Goal: Task Accomplishment & Management: Use online tool/utility

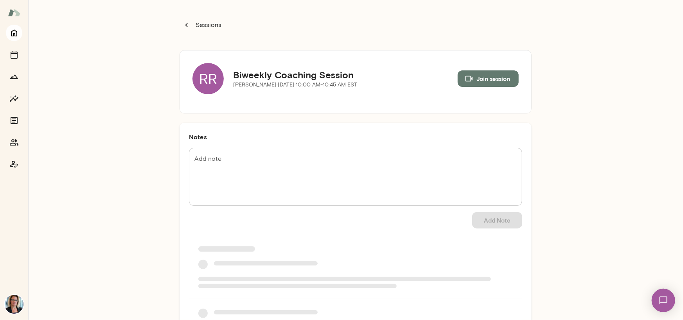
click at [16, 35] on icon "Home" at bounding box center [13, 32] width 9 height 9
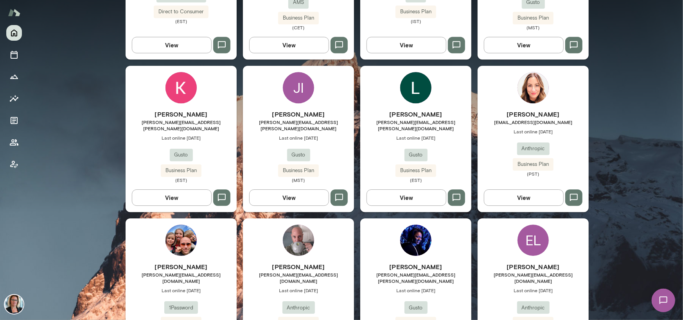
scroll to position [1407, 0]
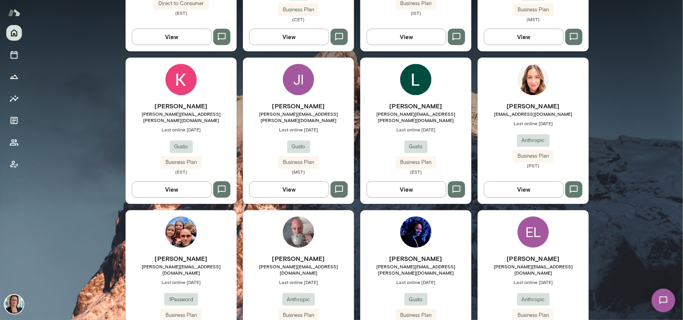
click at [295, 216] on img at bounding box center [298, 231] width 31 height 31
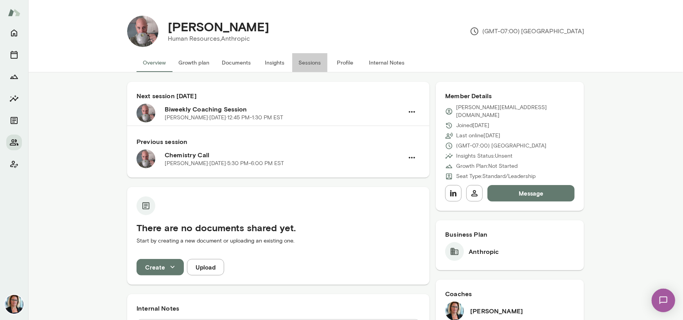
click at [307, 61] on button "Sessions" at bounding box center [309, 62] width 35 height 19
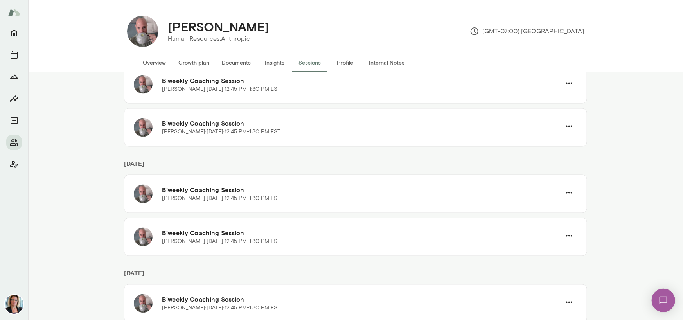
scroll to position [922, 0]
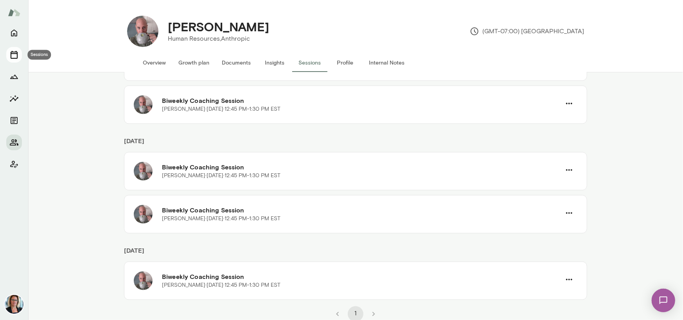
click at [13, 56] on icon "Sessions" at bounding box center [13, 54] width 9 height 9
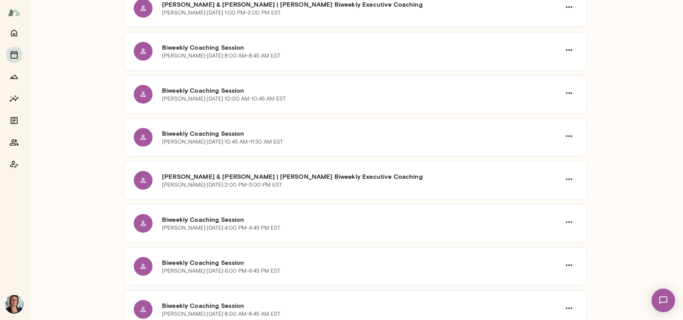
scroll to position [2057, 0]
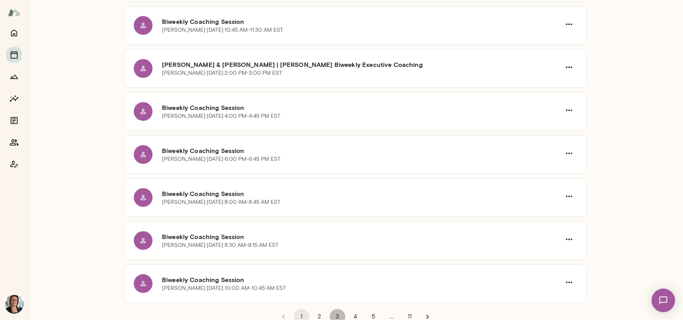
click at [331, 312] on button "3" at bounding box center [338, 317] width 16 height 16
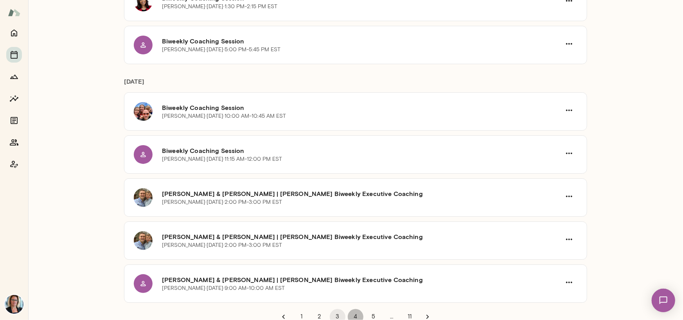
click at [352, 312] on button "4" at bounding box center [356, 317] width 16 height 16
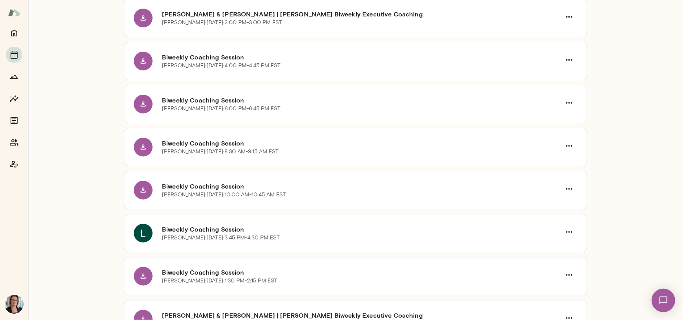
scroll to position [2033, 0]
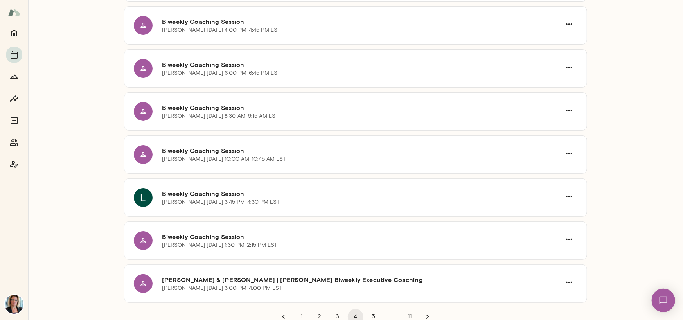
click at [370, 312] on button "5" at bounding box center [374, 317] width 16 height 16
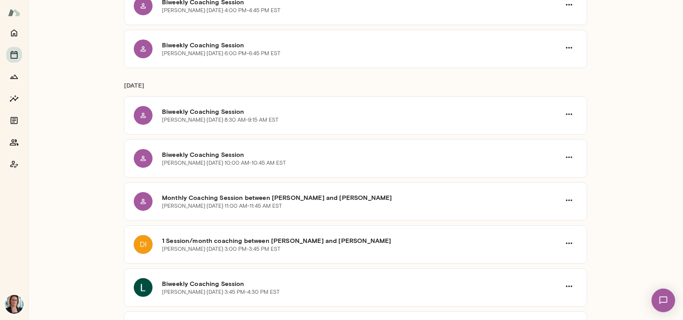
scroll to position [1447, 0]
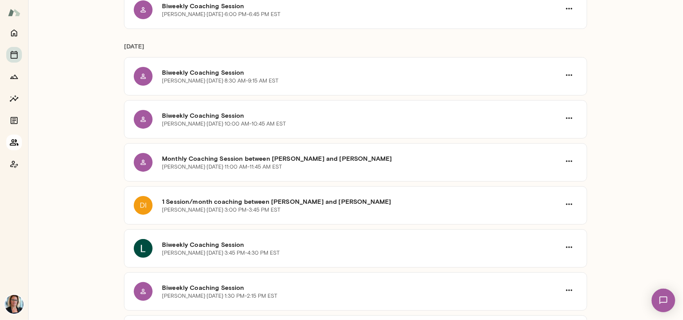
drag, startPoint x: 13, startPoint y: 141, endPoint x: 19, endPoint y: 141, distance: 5.5
click at [13, 141] on icon "Members" at bounding box center [13, 142] width 9 height 9
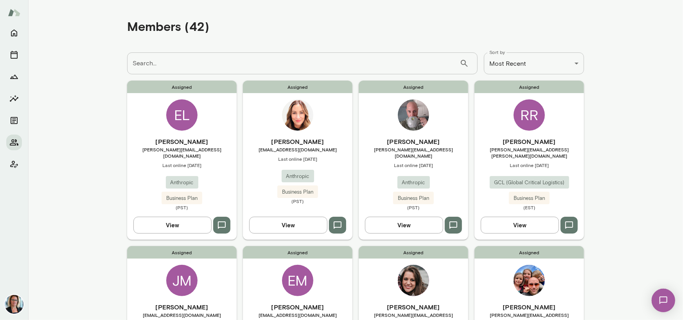
click at [297, 114] on img at bounding box center [297, 114] width 31 height 31
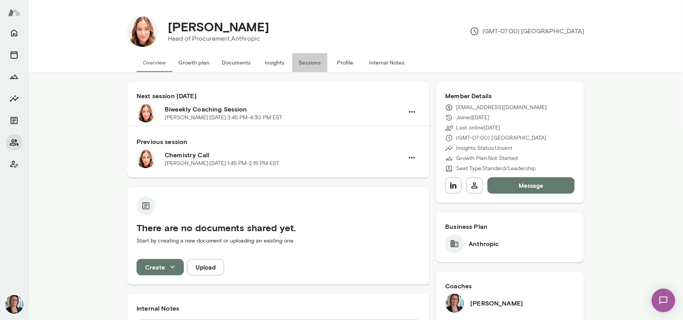
click at [306, 62] on button "Sessions" at bounding box center [309, 62] width 35 height 19
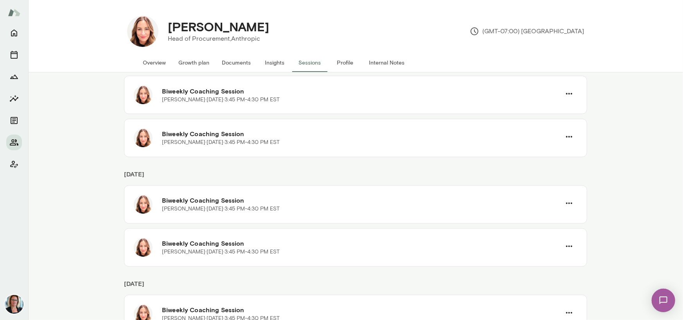
scroll to position [922, 0]
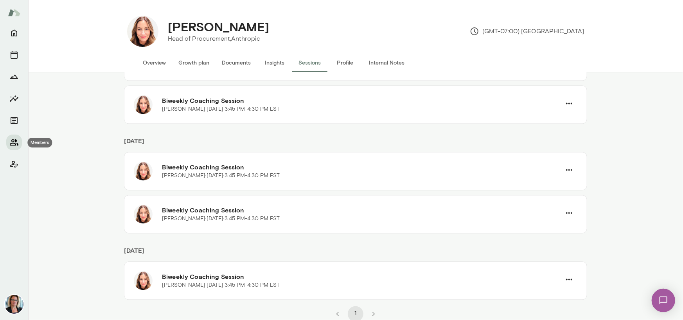
click at [13, 141] on icon "Members" at bounding box center [13, 142] width 9 height 9
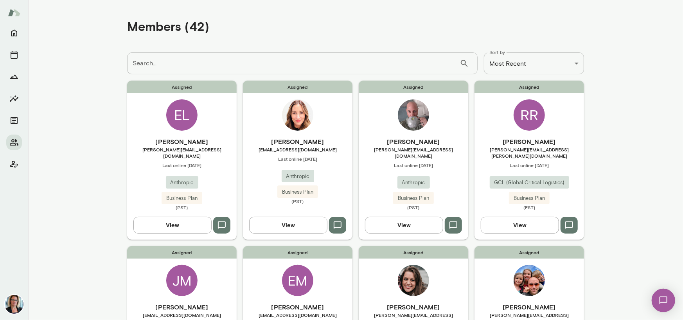
click at [525, 113] on div "RR" at bounding box center [528, 114] width 31 height 31
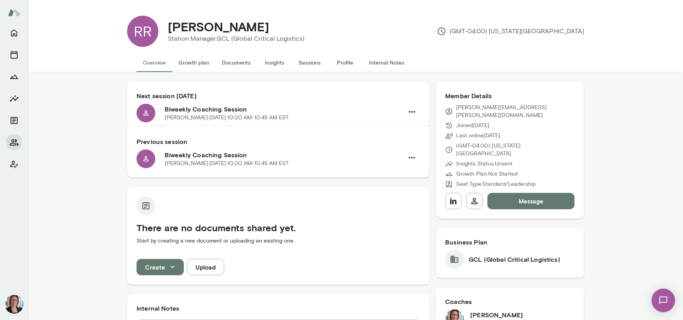
click at [313, 61] on button "Sessions" at bounding box center [309, 62] width 35 height 19
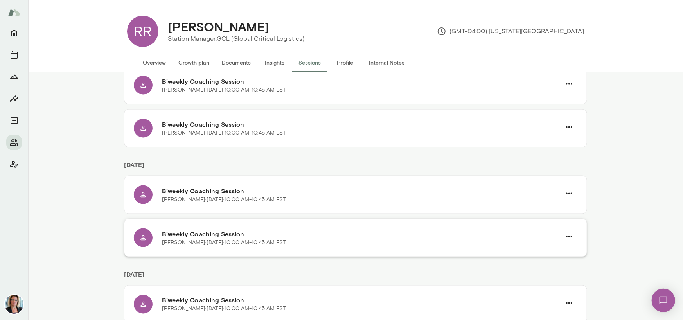
scroll to position [789, 0]
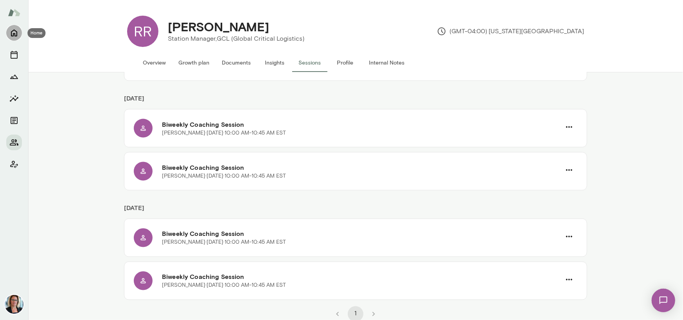
click at [10, 31] on icon "Home" at bounding box center [13, 32] width 9 height 9
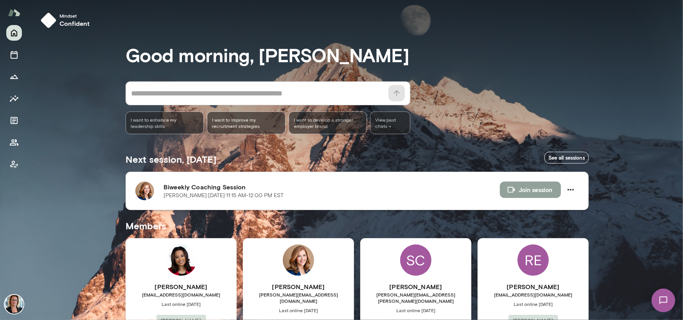
click at [527, 189] on button "Join session" at bounding box center [530, 189] width 61 height 16
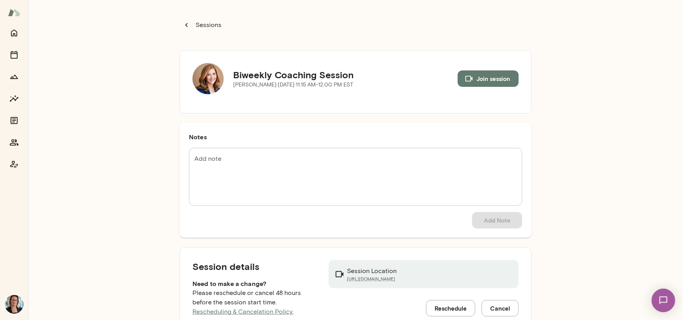
click at [485, 76] on button "Join session" at bounding box center [487, 78] width 61 height 16
